Goal: Information Seeking & Learning: Learn about a topic

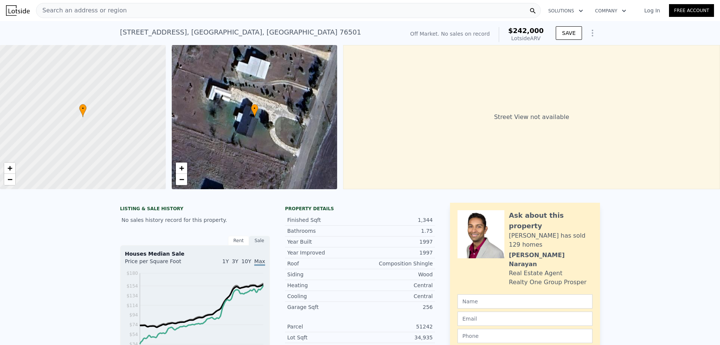
click at [94, 11] on span "Search an address or region" at bounding box center [81, 10] width 90 height 9
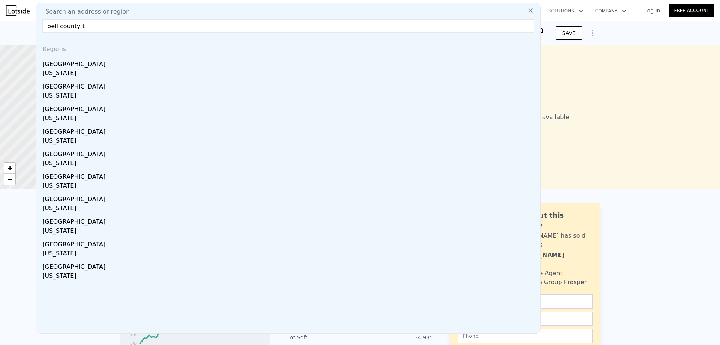
click at [87, 25] on input "bell county t" at bounding box center [288, 25] width 492 height 13
click at [463, 25] on input "[GEOGRAPHIC_DATA]" at bounding box center [288, 25] width 492 height 13
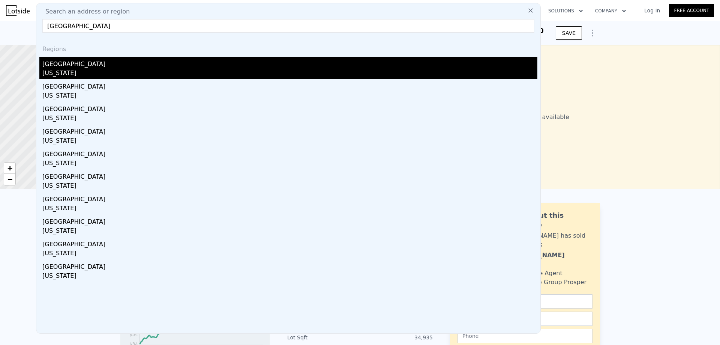
type input "[GEOGRAPHIC_DATA]"
click at [111, 72] on div "[US_STATE]" at bounding box center [289, 74] width 495 height 10
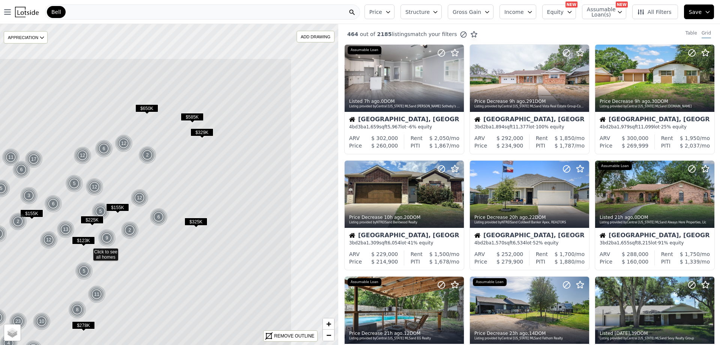
drag, startPoint x: 276, startPoint y: 93, endPoint x: 195, endPoint y: 159, distance: 104.9
click at [195, 159] on icon at bounding box center [88, 251] width 407 height 386
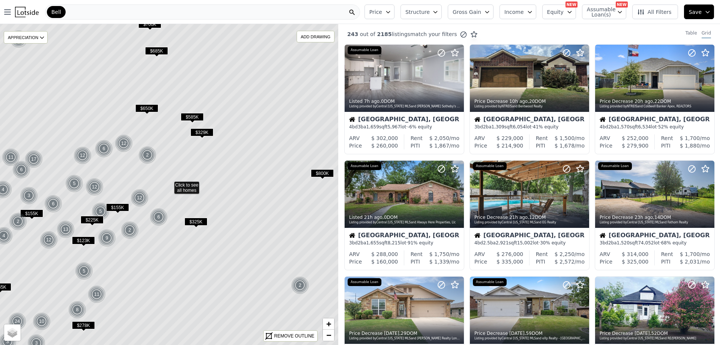
click at [192, 116] on span "$585K" at bounding box center [192, 117] width 23 height 8
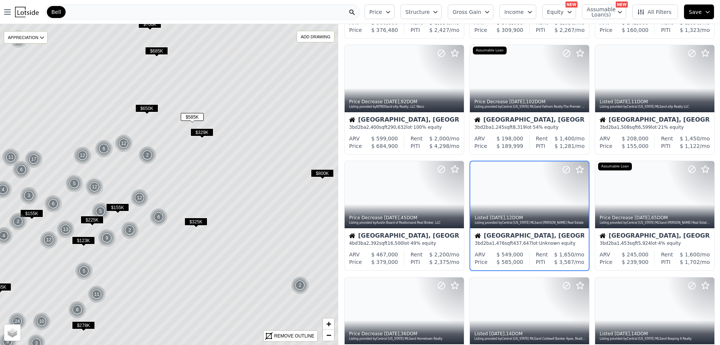
scroll to position [135, 0]
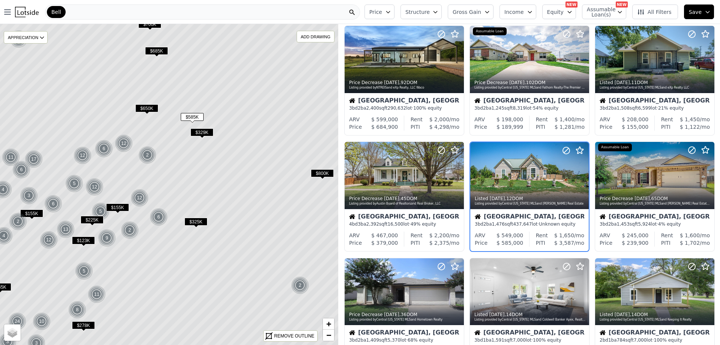
click at [141, 104] on span "$650K" at bounding box center [146, 108] width 23 height 8
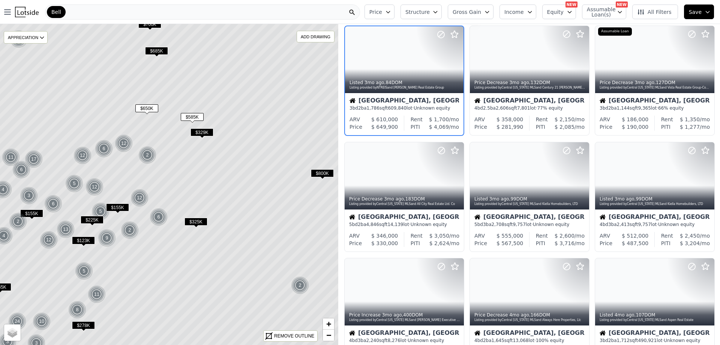
scroll to position [0, 0]
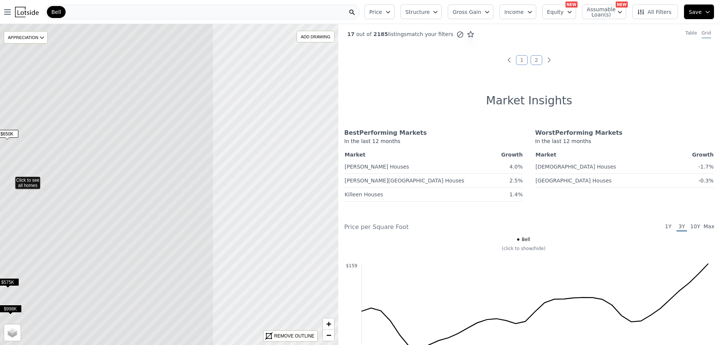
drag, startPoint x: 229, startPoint y: 160, endPoint x: 70, endPoint y: 155, distance: 159.0
click at [70, 155] on icon at bounding box center [10, 179] width 407 height 386
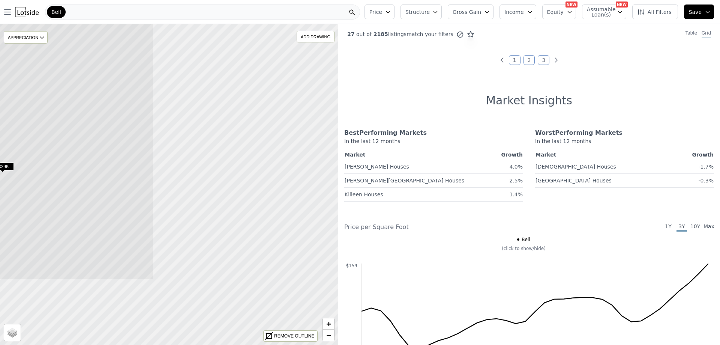
drag, startPoint x: 273, startPoint y: 273, endPoint x: 54, endPoint y: 175, distance: 239.8
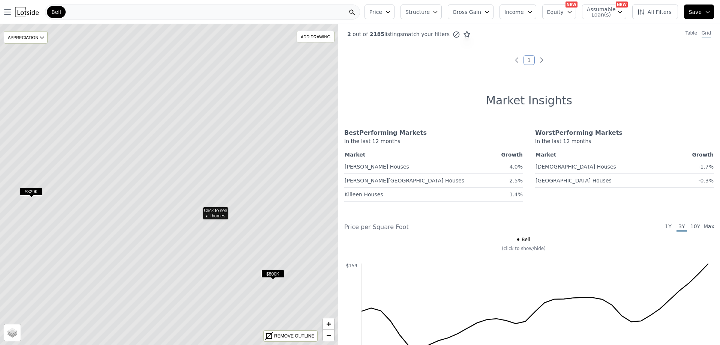
drag, startPoint x: 86, startPoint y: 139, endPoint x: 183, endPoint y: 213, distance: 122.3
click at [183, 213] on icon at bounding box center [197, 209] width 407 height 386
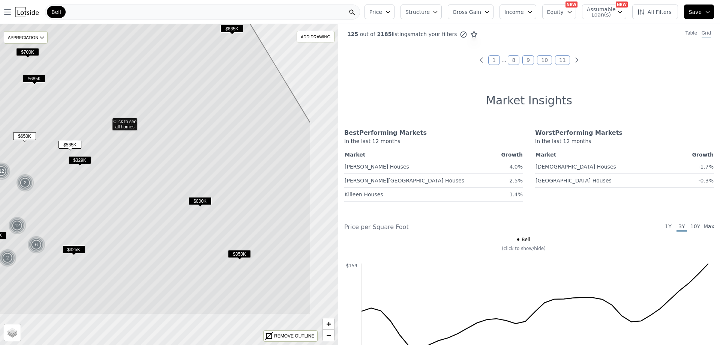
drag, startPoint x: 183, startPoint y: 213, endPoint x: 121, endPoint y: 150, distance: 88.5
click at [121, 150] on icon at bounding box center [107, 121] width 407 height 386
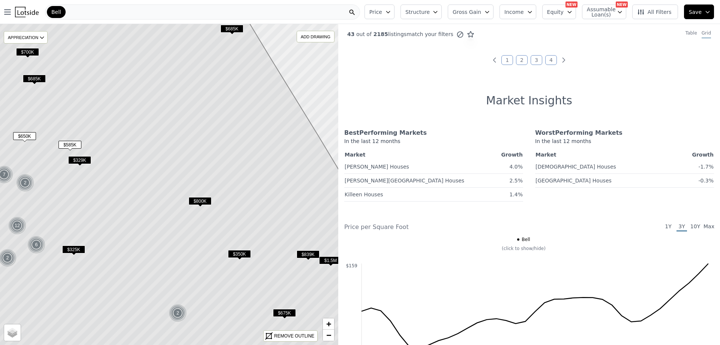
click at [232, 25] on span "$685K" at bounding box center [231, 29] width 23 height 8
